Goal: Information Seeking & Learning: Get advice/opinions

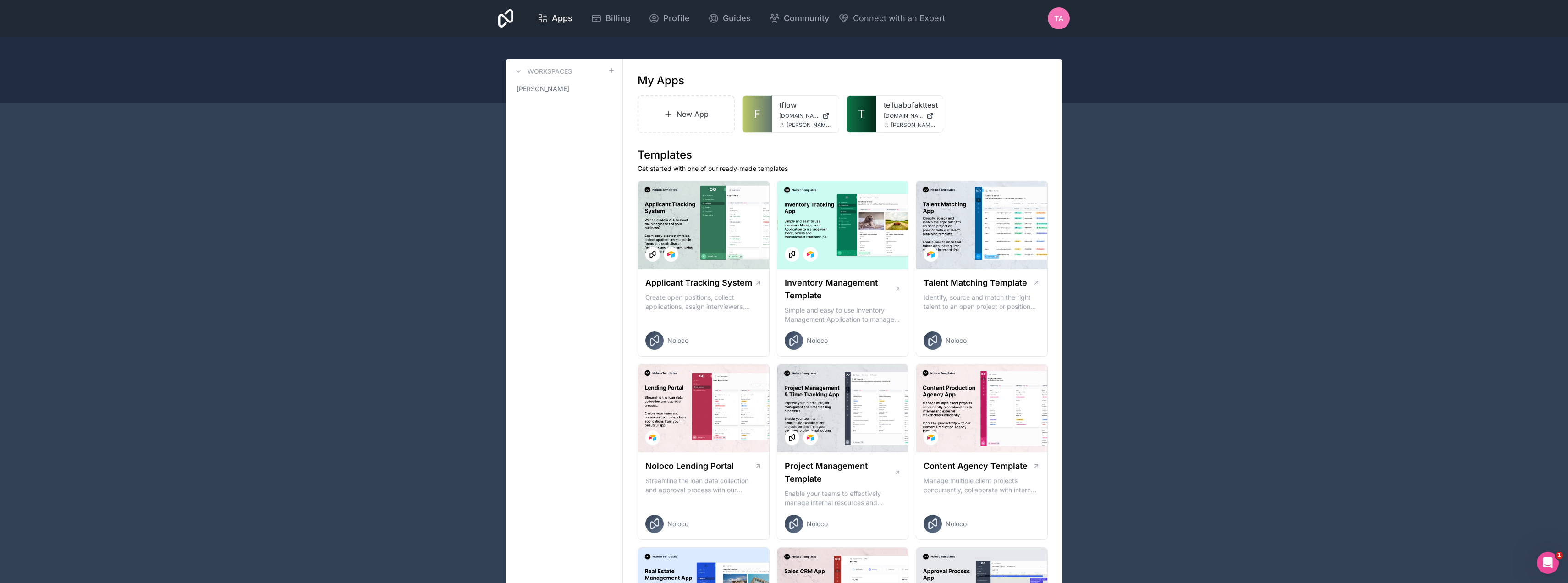
click at [787, 98] on div "tflow tflow.noloco.co thomas.andersen@tellu.no" at bounding box center [805, 114] width 67 height 37
click at [786, 104] on link "tflow" at bounding box center [805, 105] width 52 height 11
click at [791, 109] on link "tflow" at bounding box center [805, 105] width 52 height 11
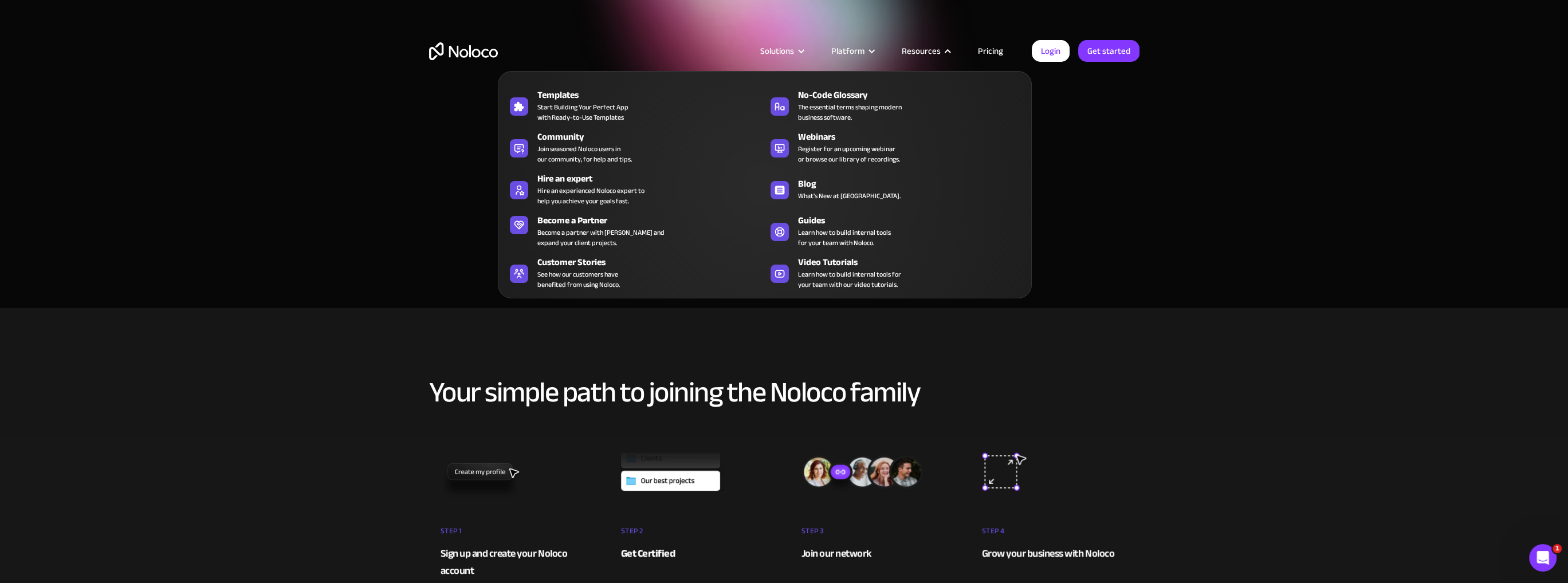
click at [546, 178] on div "Hire an expert" at bounding box center [653, 179] width 232 height 14
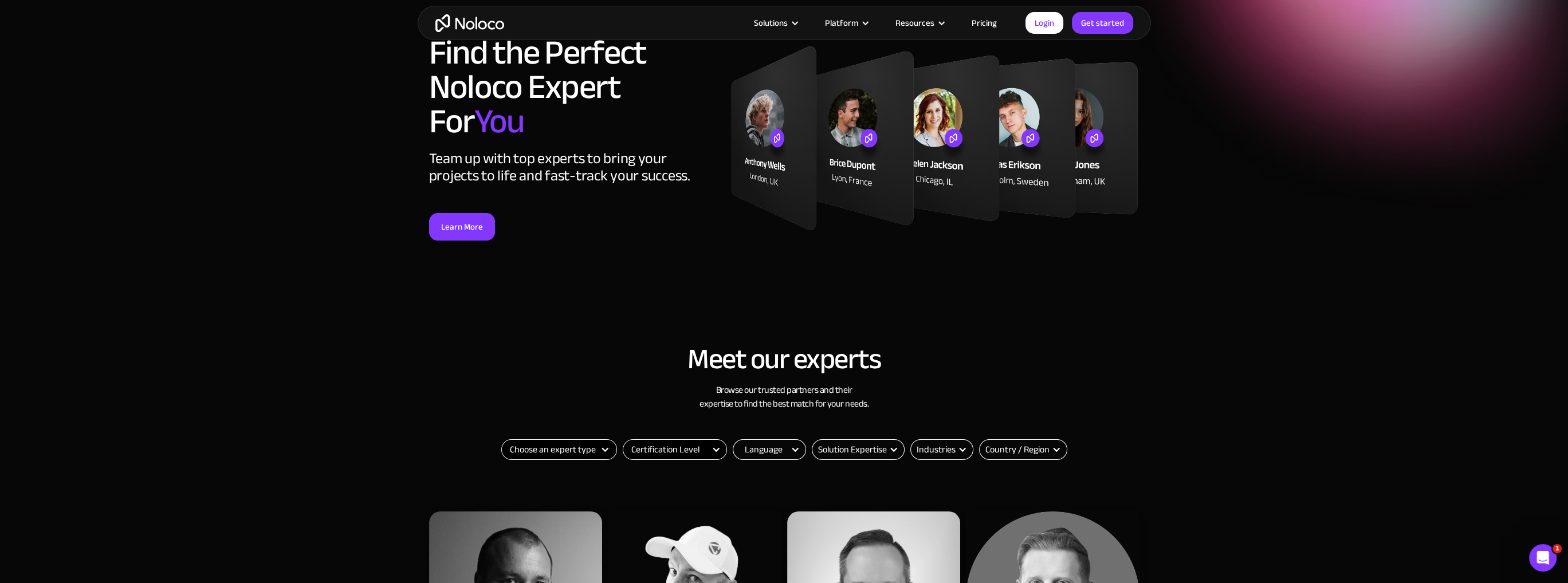
scroll to position [306, 0]
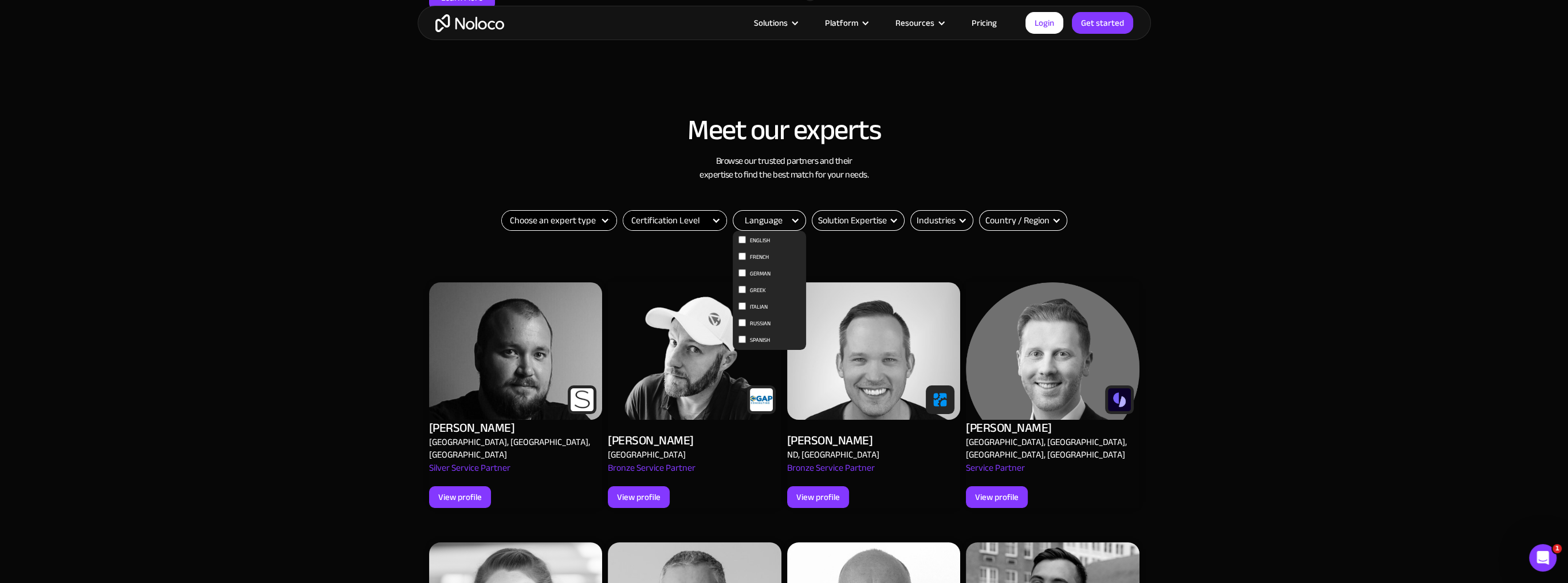
click at [743, 238] on input "English" at bounding box center [742, 240] width 8 height 8
checkbox input "true"
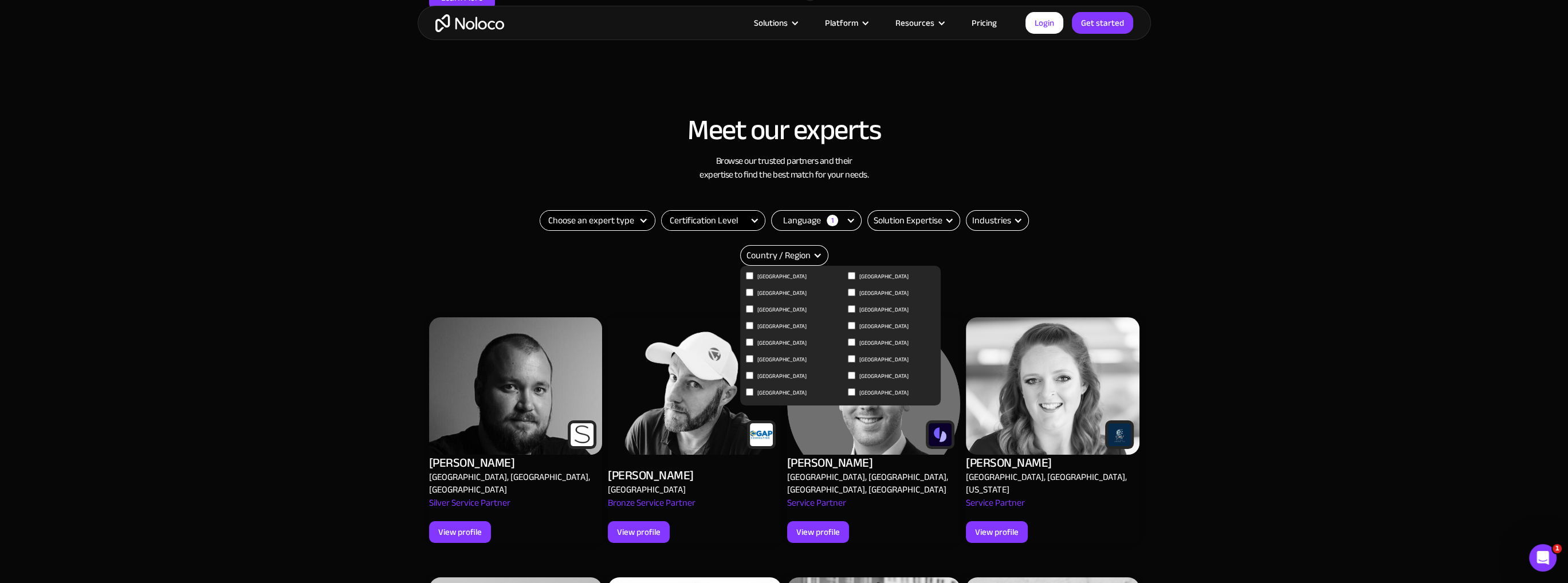
click at [786, 250] on div "Country / Region" at bounding box center [779, 255] width 64 height 14
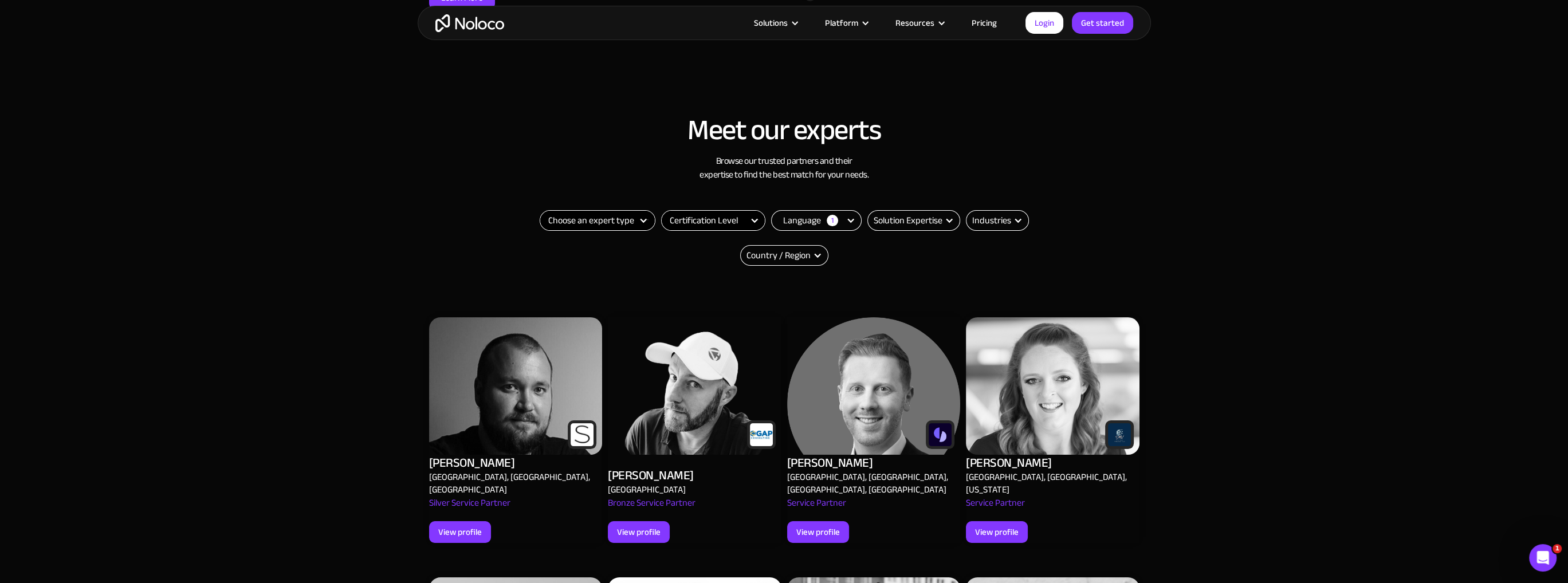
click at [789, 250] on div "Country / Region" at bounding box center [779, 255] width 64 height 14
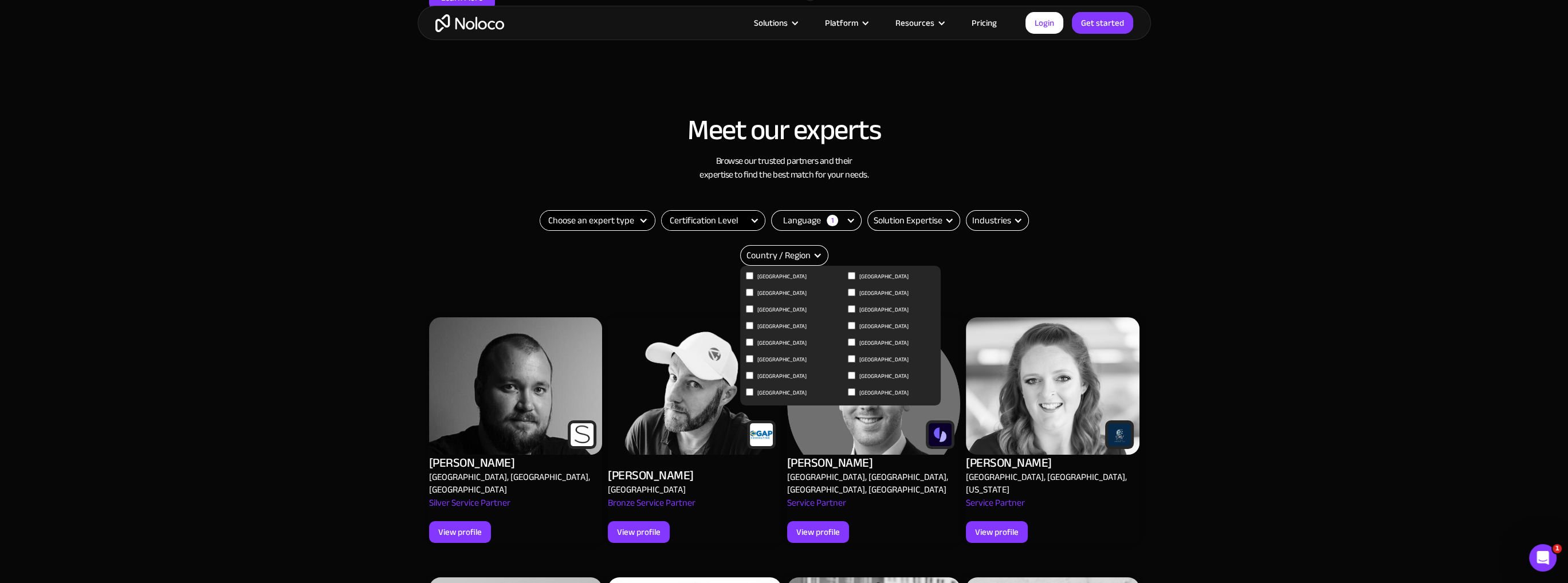
click at [812, 260] on div "Country / Region 0" at bounding box center [784, 256] width 88 height 21
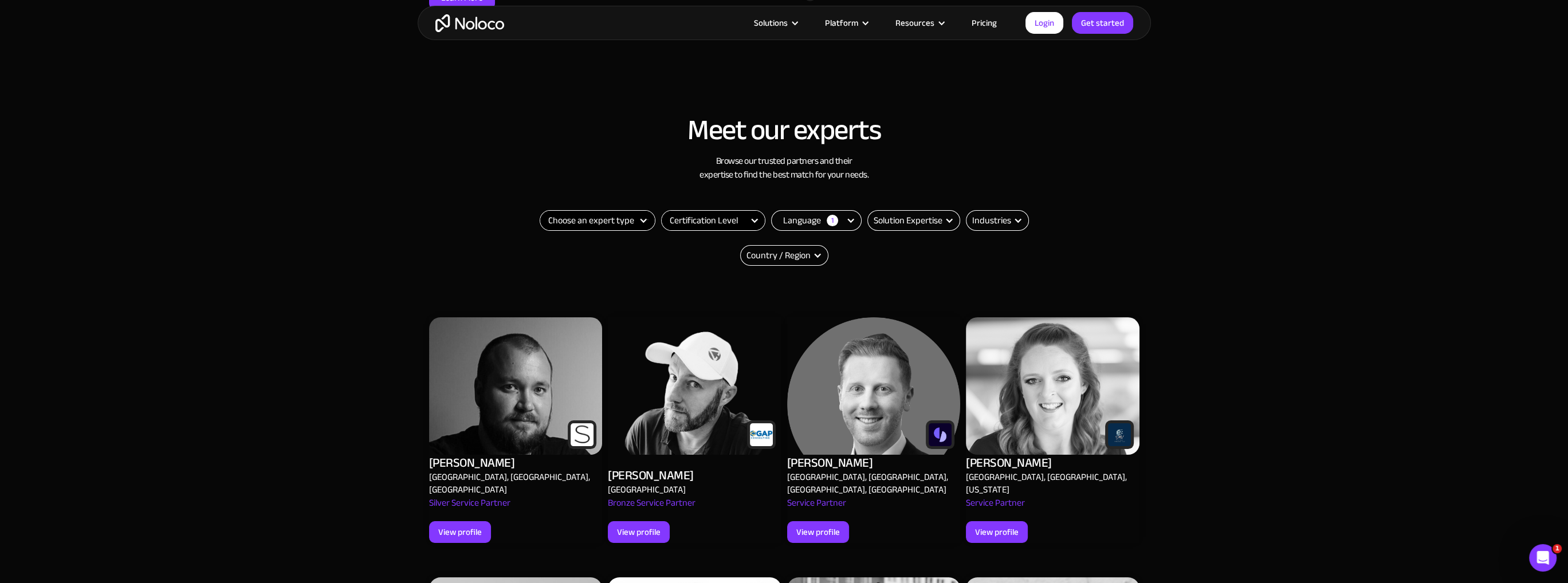
click at [812, 260] on div "Country / Region 0" at bounding box center [784, 256] width 88 height 21
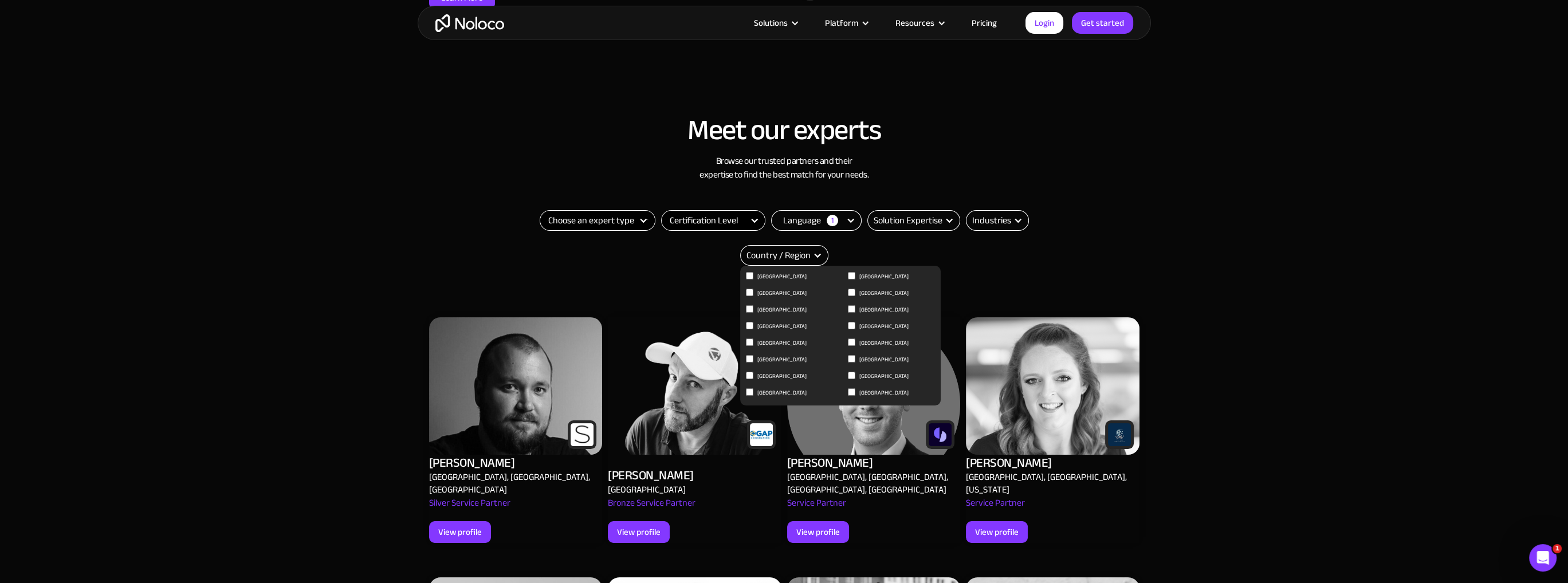
click at [750, 279] on input "France" at bounding box center [750, 276] width 8 height 8
checkbox input "true"
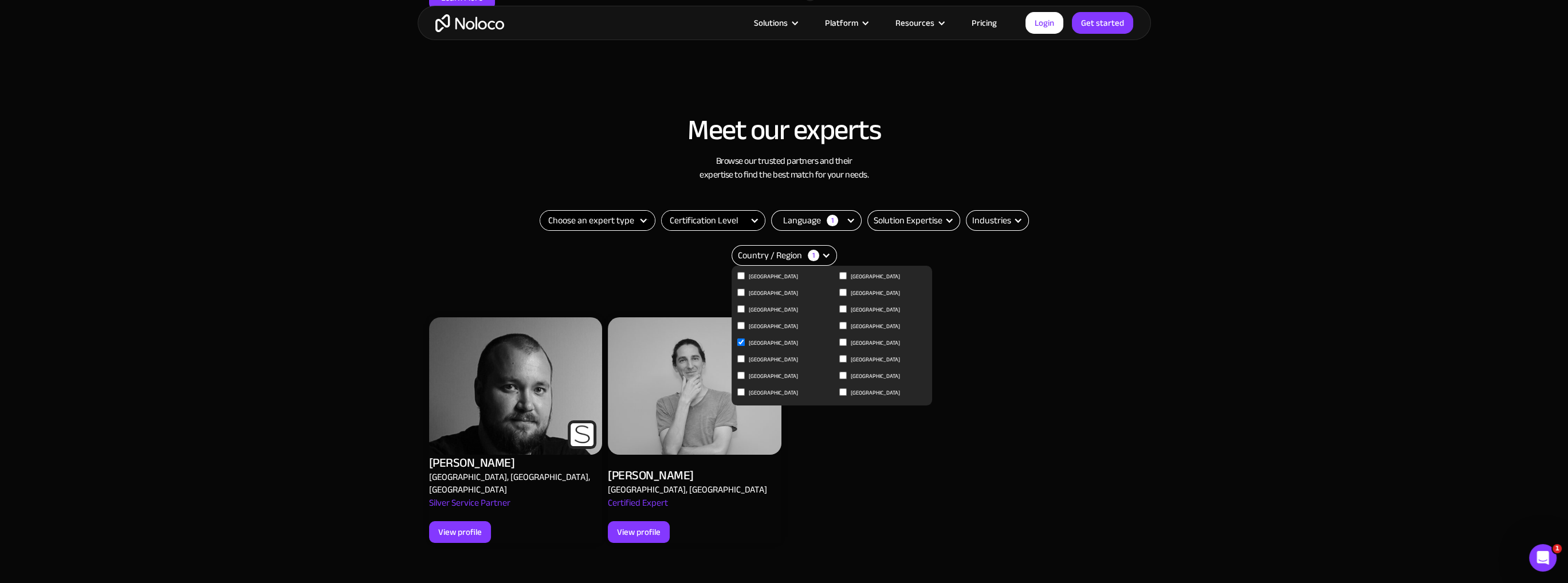
click at [741, 279] on input "Germany" at bounding box center [741, 276] width 8 height 8
checkbox input "true"
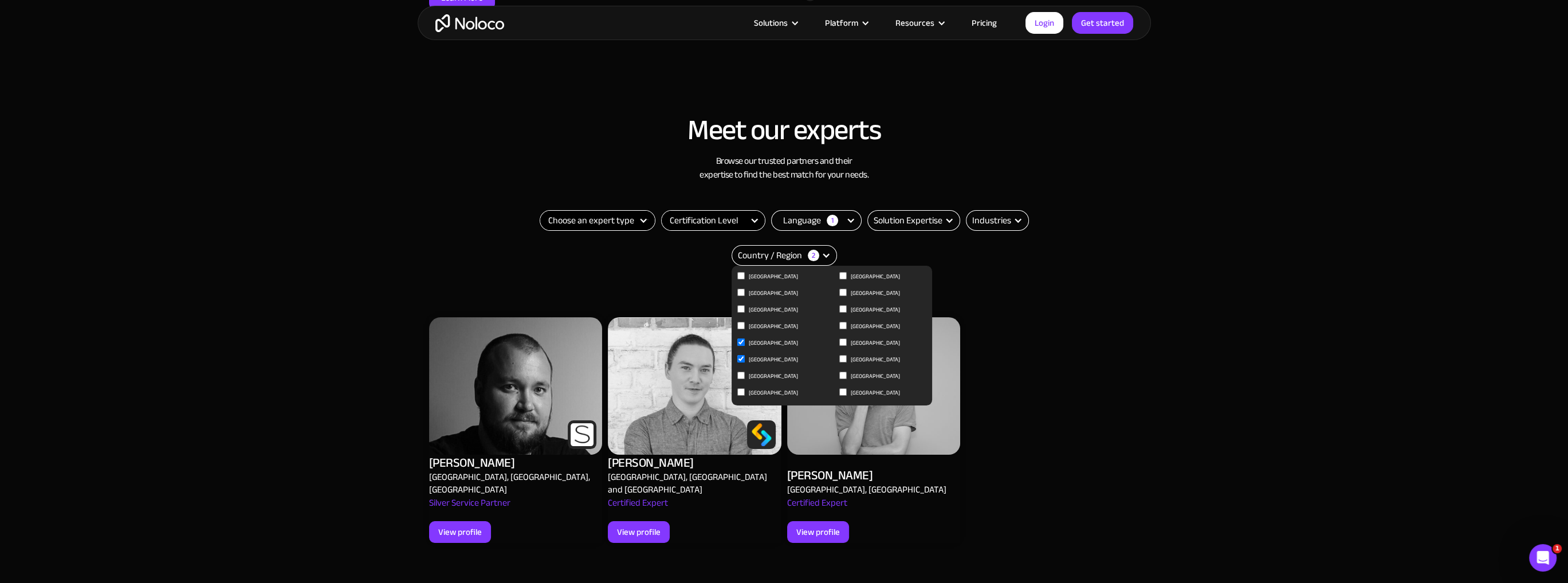
click at [745, 279] on input "Netherlands" at bounding box center [741, 276] width 8 height 8
checkbox input "true"
click at [745, 279] on input "[GEOGRAPHIC_DATA]" at bounding box center [741, 276] width 8 height 8
checkbox input "true"
click at [745, 279] on input "[GEOGRAPHIC_DATA]" at bounding box center [741, 276] width 8 height 8
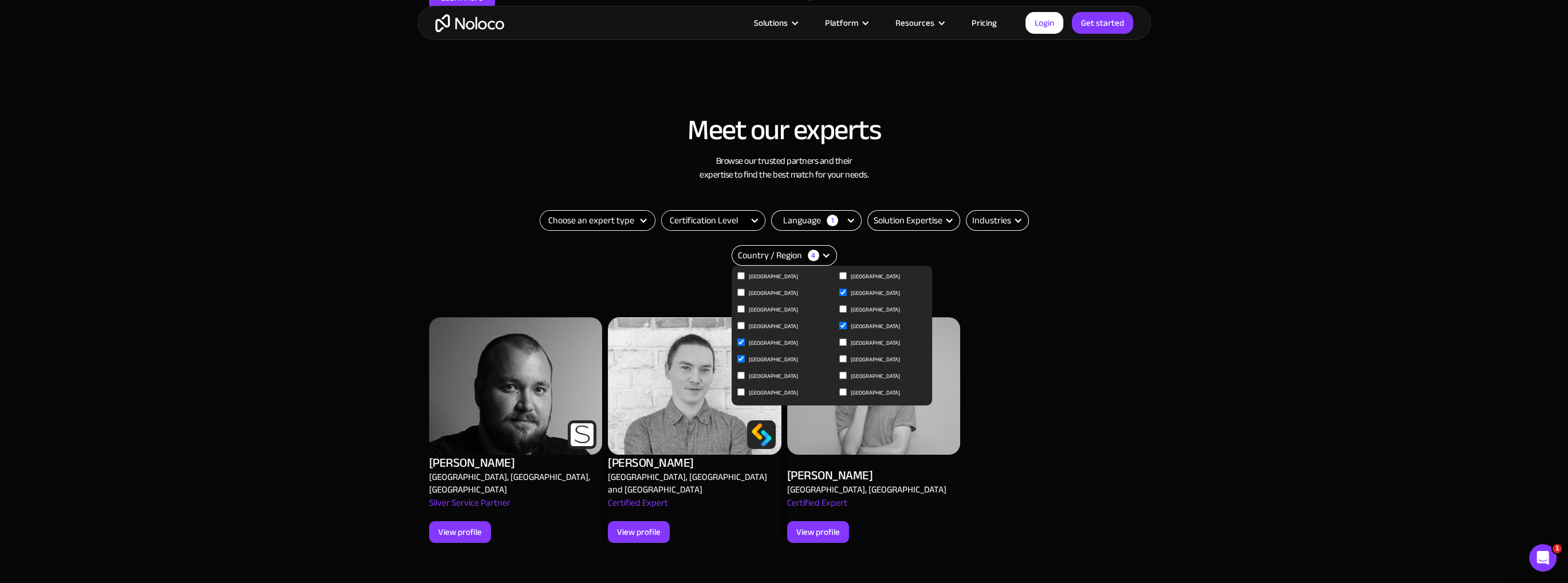
checkbox input "true"
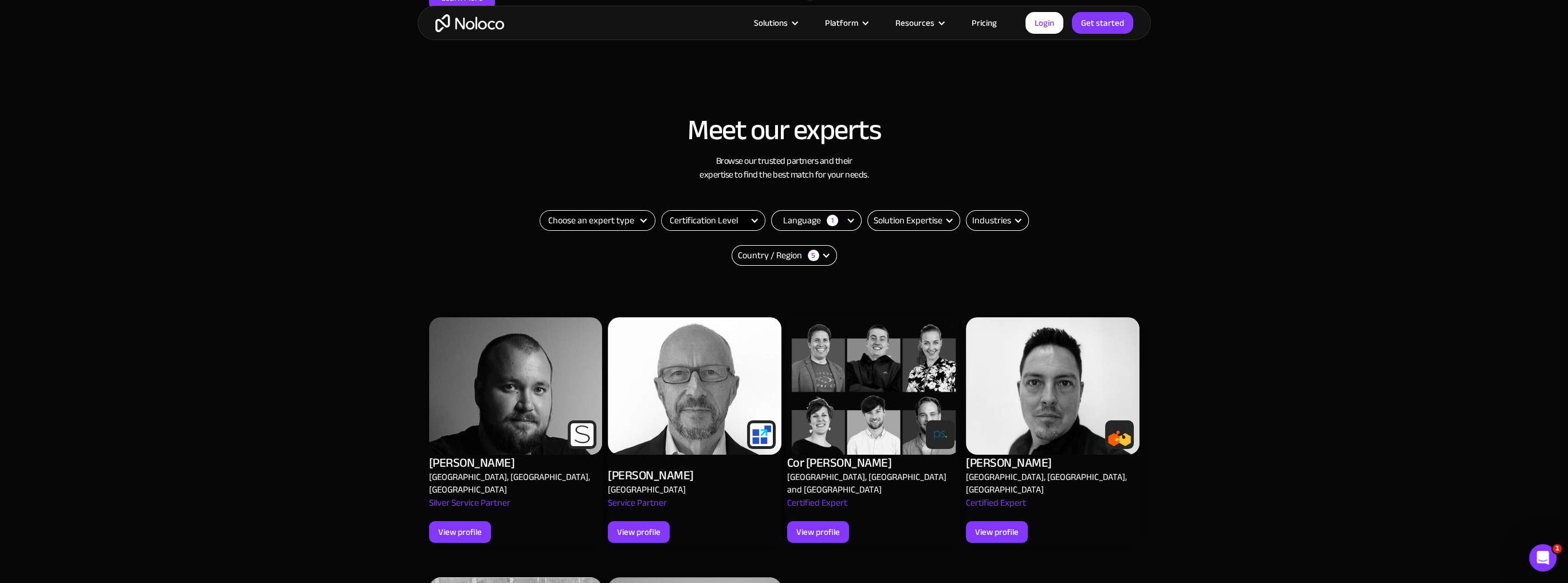
click at [330, 374] on div "Meet our experts Browse our trusted partners and their expertise to find the be…" at bounding box center [784, 506] width 1568 height 806
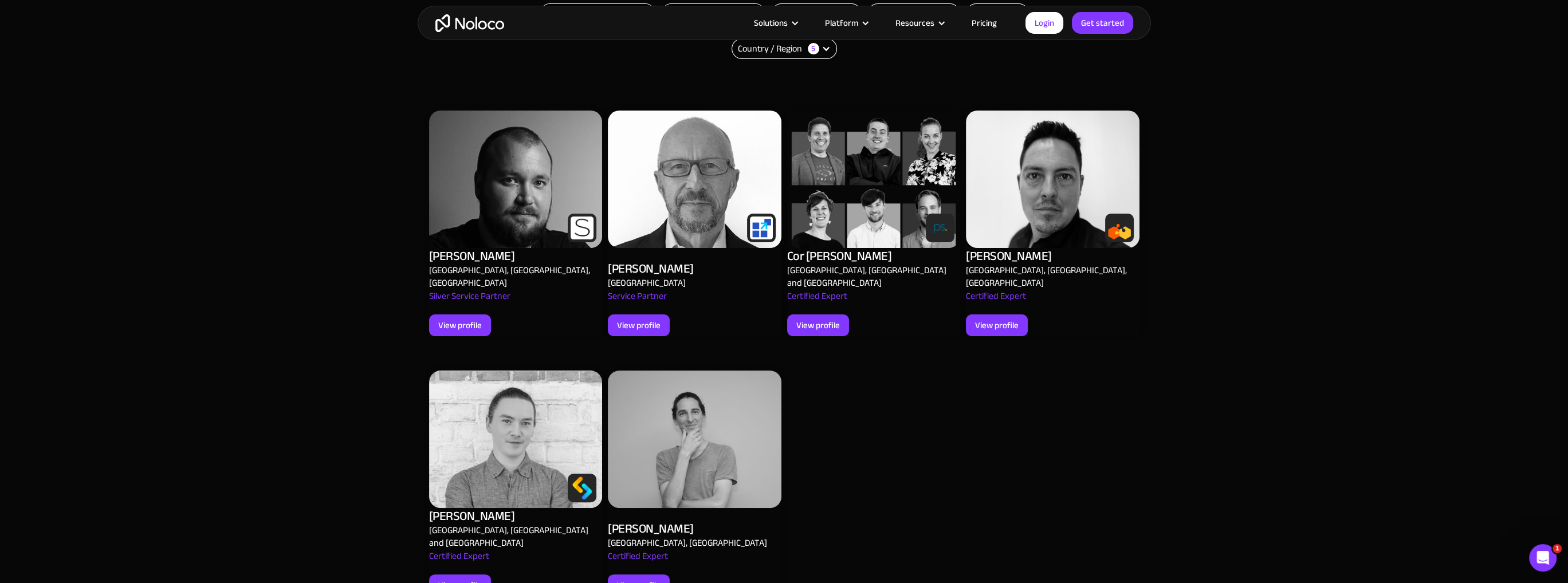
scroll to position [534, 0]
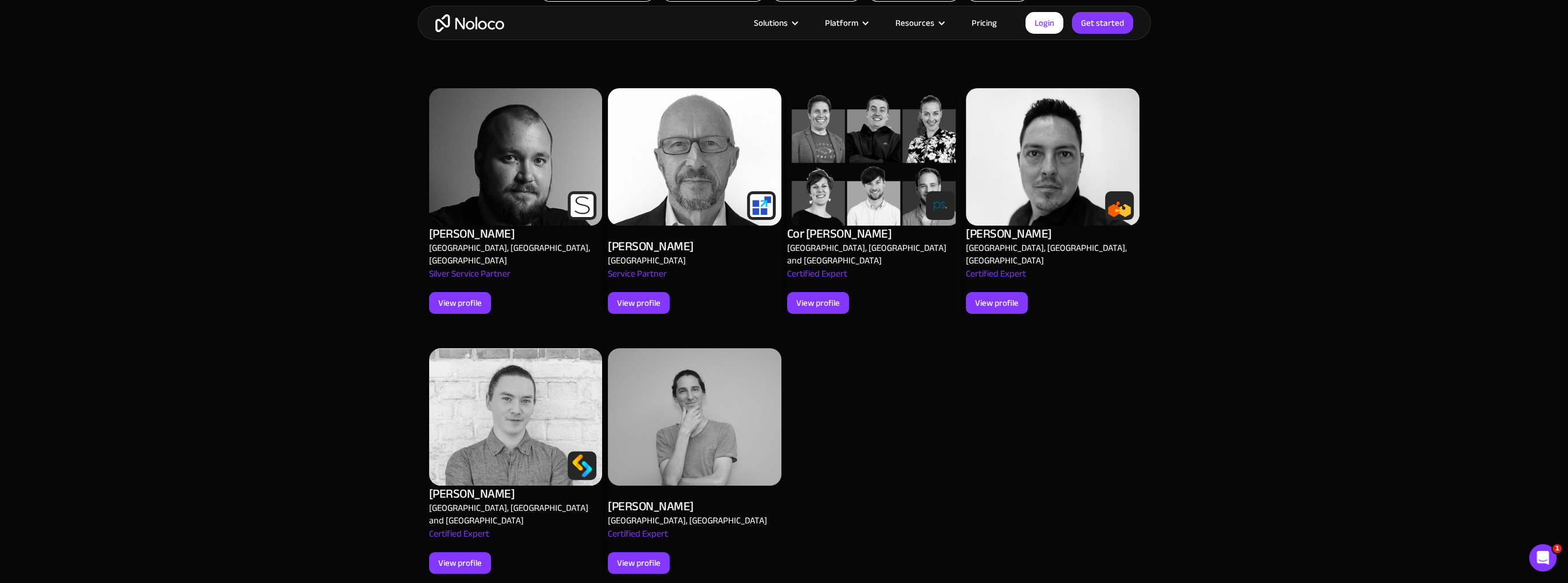
click at [818, 295] on div "View profile" at bounding box center [818, 303] width 43 height 15
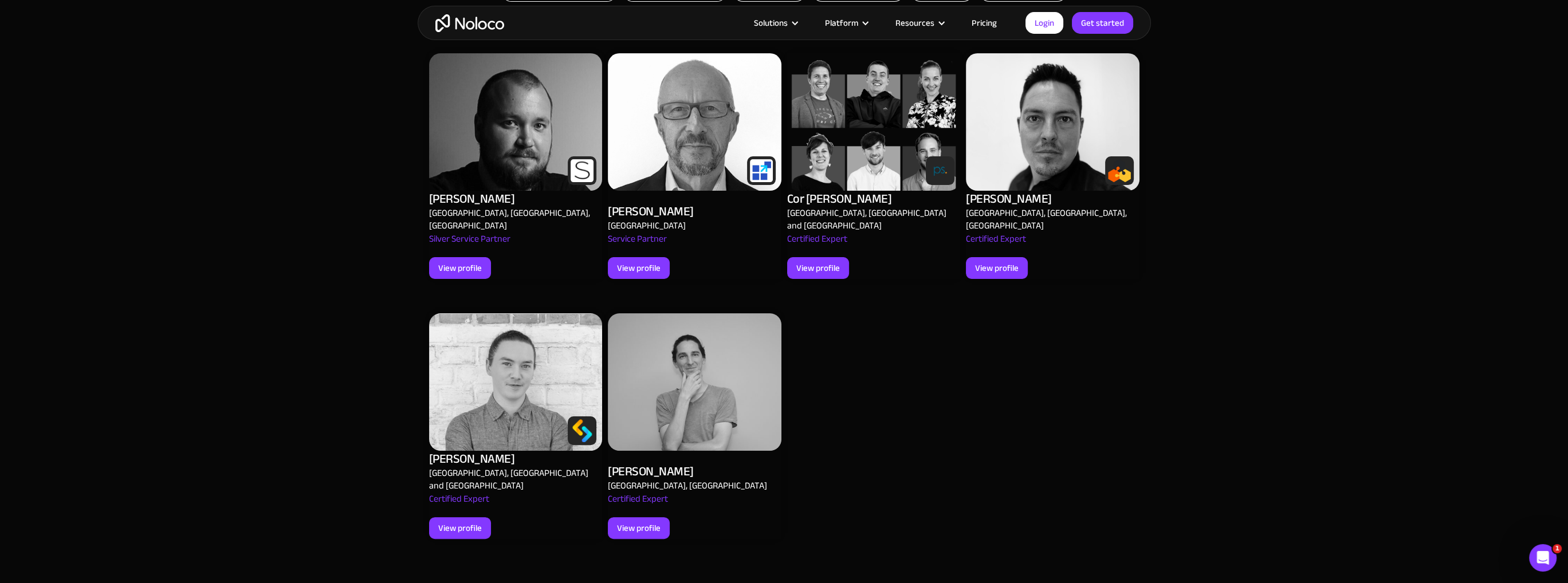
click at [833, 169] on img at bounding box center [874, 122] width 174 height 137
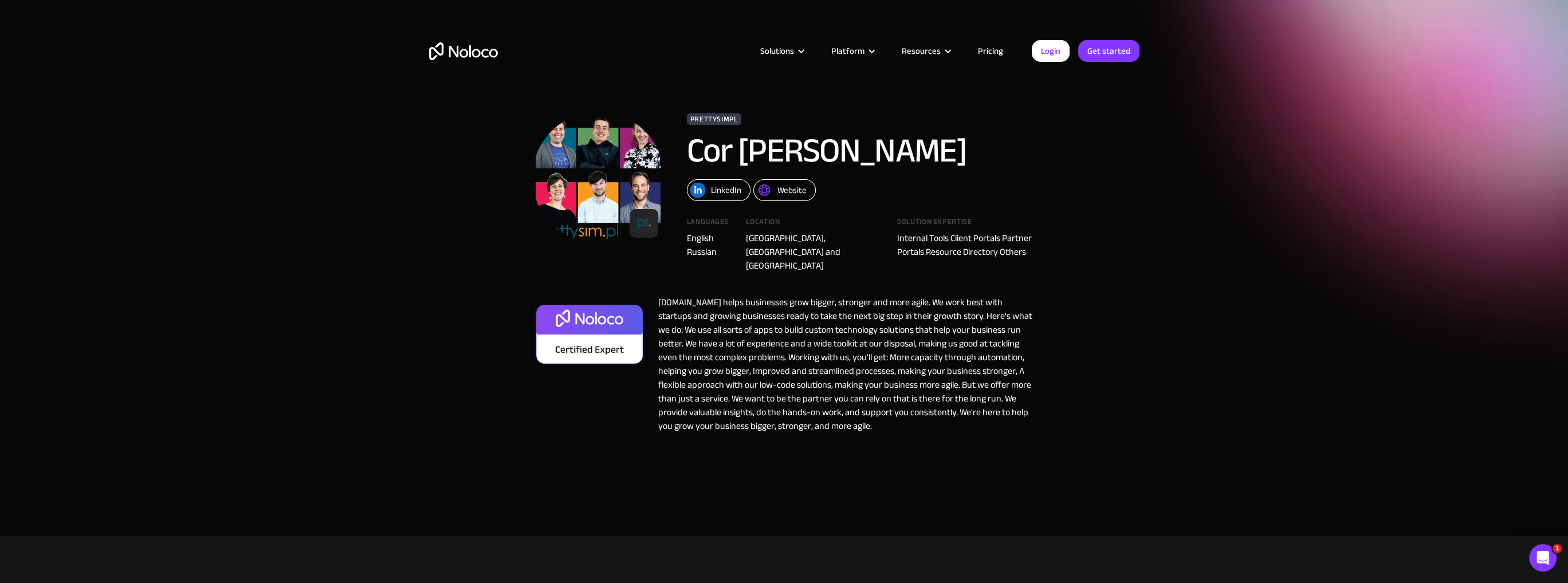
click at [793, 191] on div "Website" at bounding box center [792, 190] width 29 height 15
